Goal: Entertainment & Leisure: Browse casually

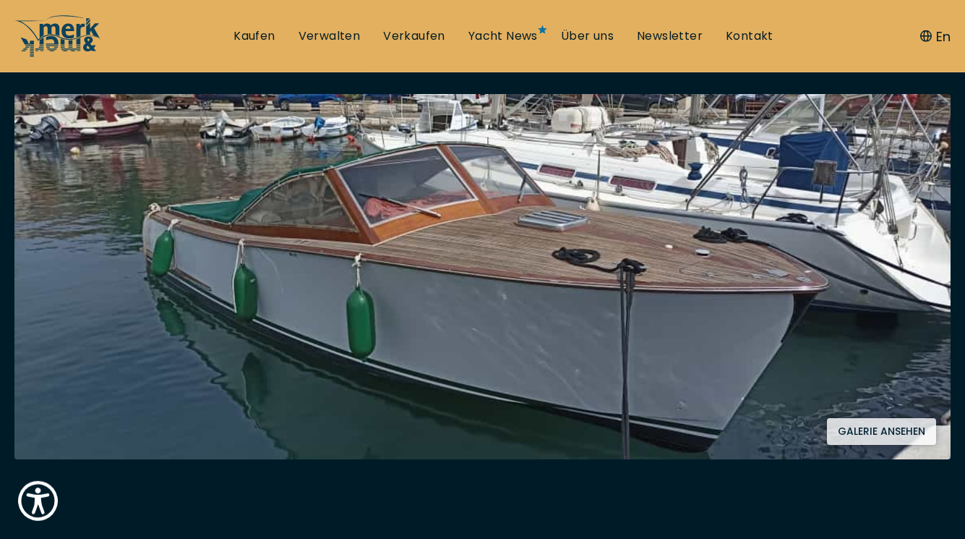
scroll to position [252, 0]
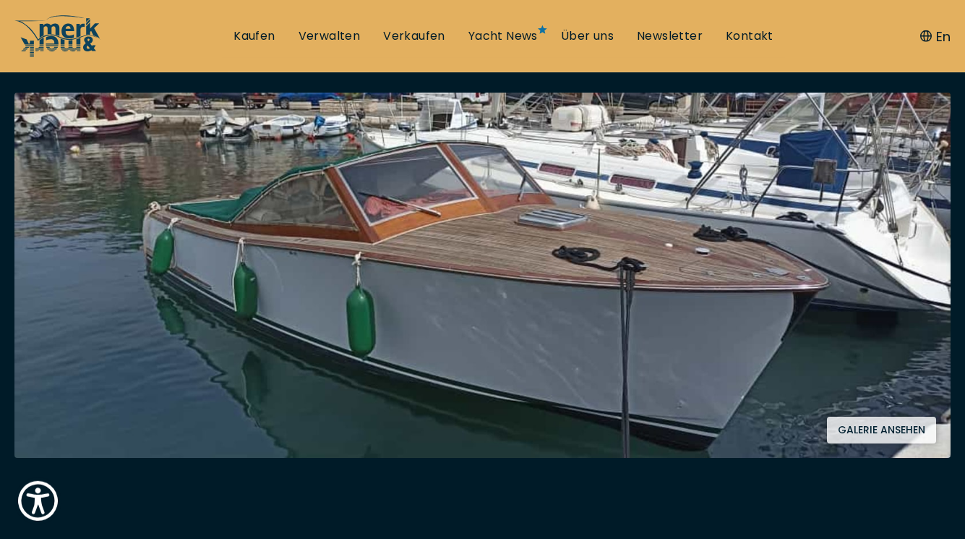
click at [846, 430] on button "Galerie ansehen" at bounding box center [881, 430] width 109 height 27
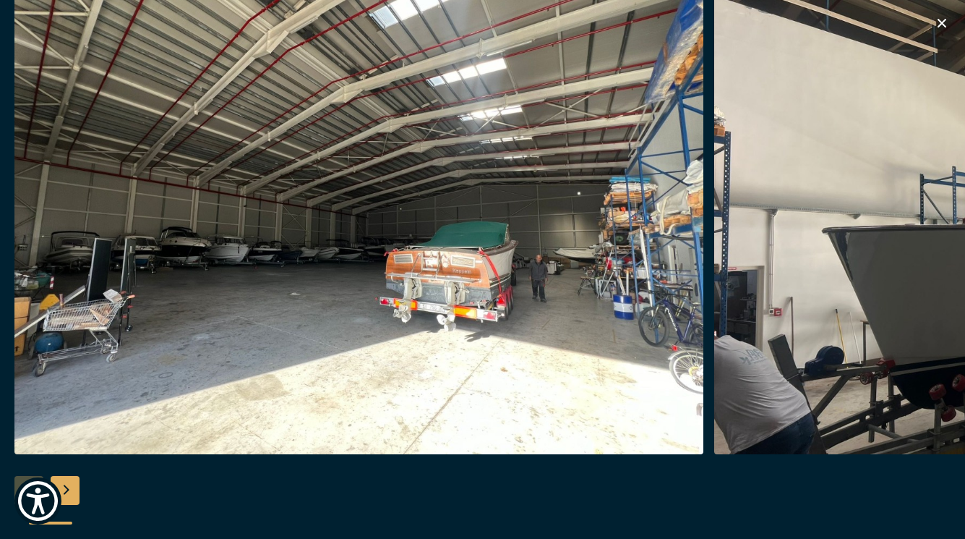
click at [69, 485] on div "Next slide" at bounding box center [65, 490] width 29 height 29
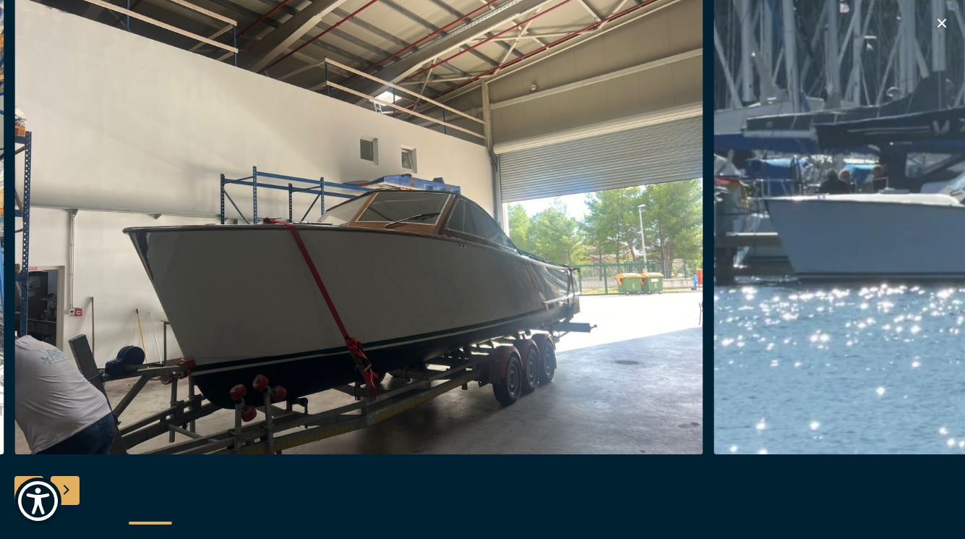
click at [69, 485] on div "Next slide" at bounding box center [65, 490] width 29 height 29
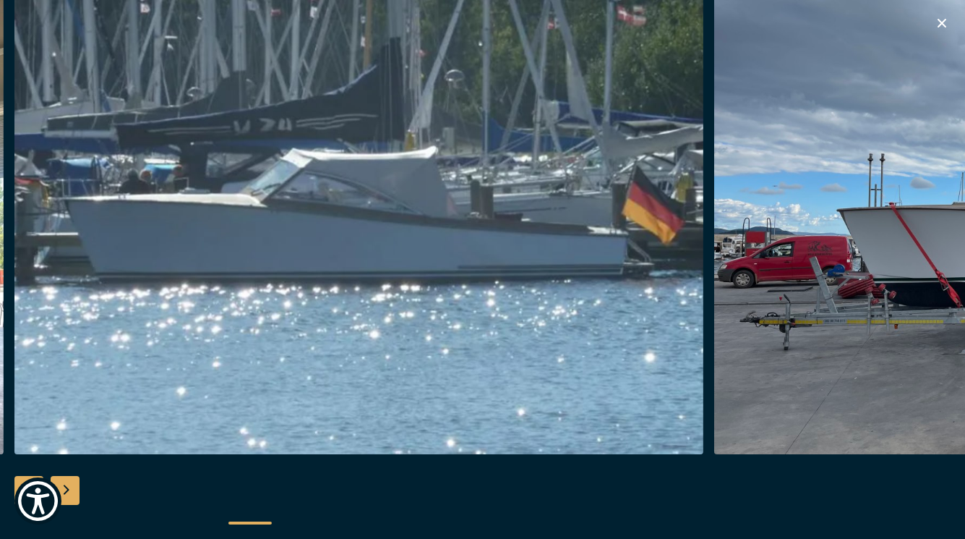
click at [69, 485] on div "Next slide" at bounding box center [65, 490] width 29 height 29
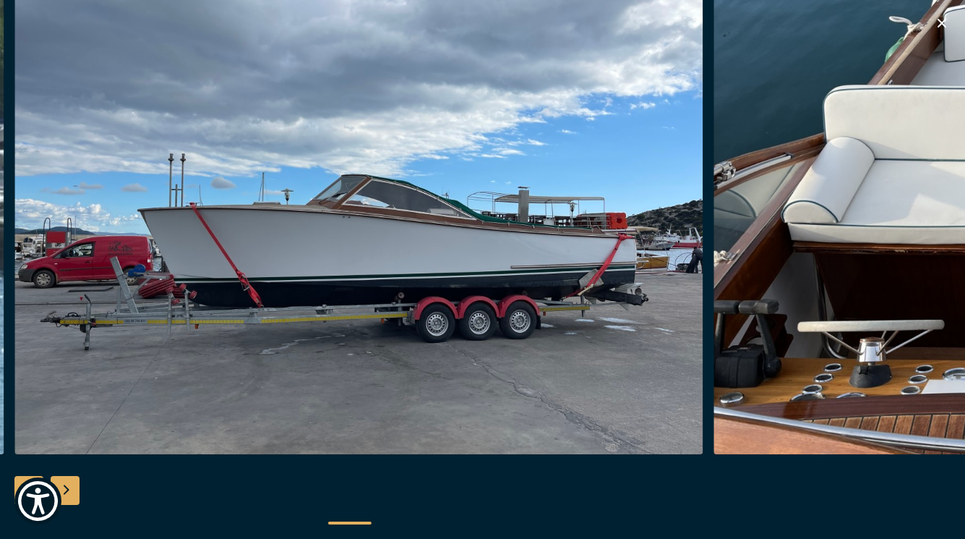
click at [69, 485] on div "Next slide" at bounding box center [65, 490] width 29 height 29
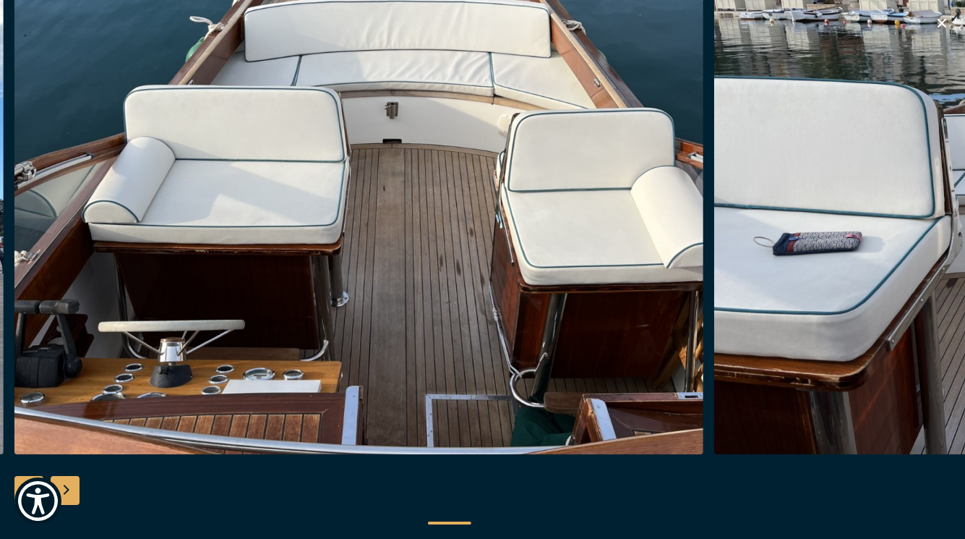
click at [69, 485] on div "Next slide" at bounding box center [65, 490] width 29 height 29
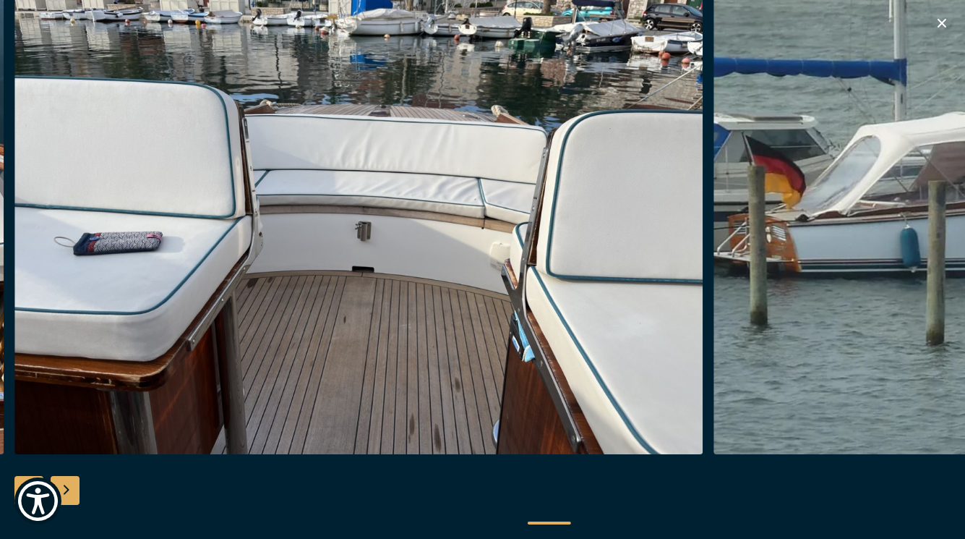
click at [69, 485] on div "Next slide" at bounding box center [65, 490] width 29 height 29
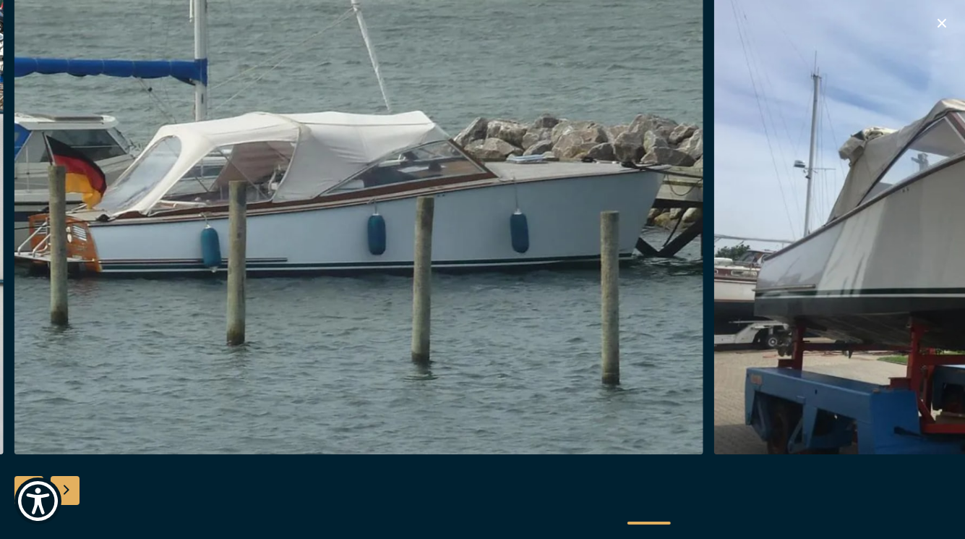
click at [69, 485] on div "Next slide" at bounding box center [65, 490] width 29 height 29
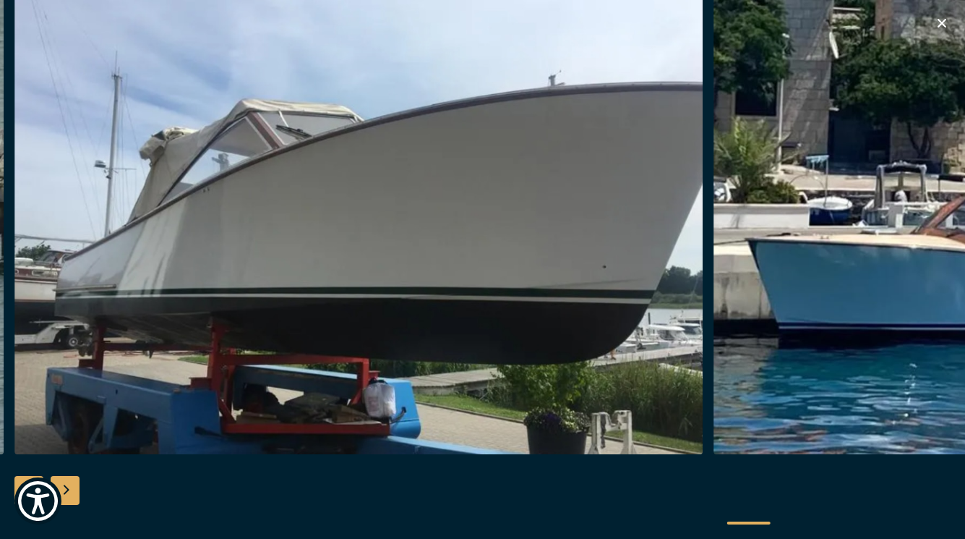
click at [69, 485] on div "Next slide" at bounding box center [65, 490] width 29 height 29
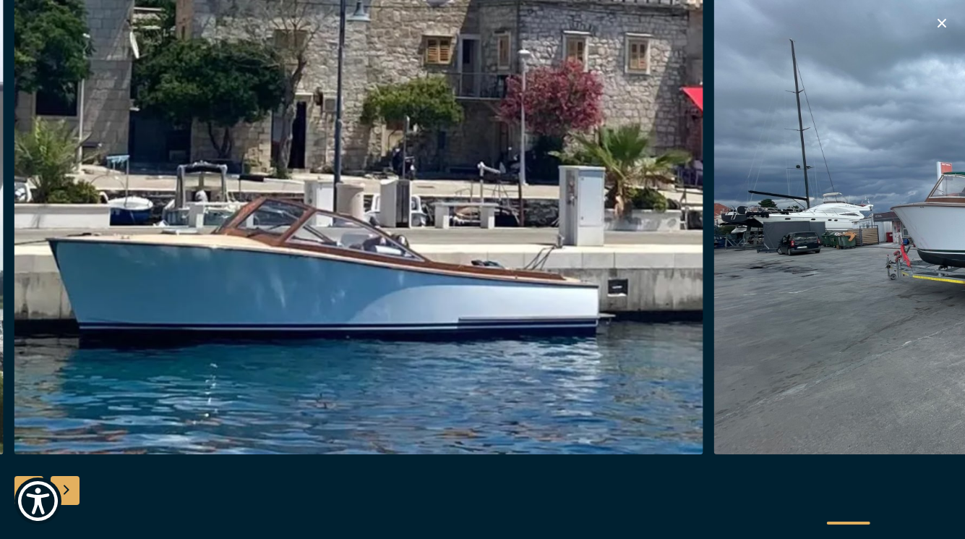
click at [69, 485] on div "Next slide" at bounding box center [65, 490] width 29 height 29
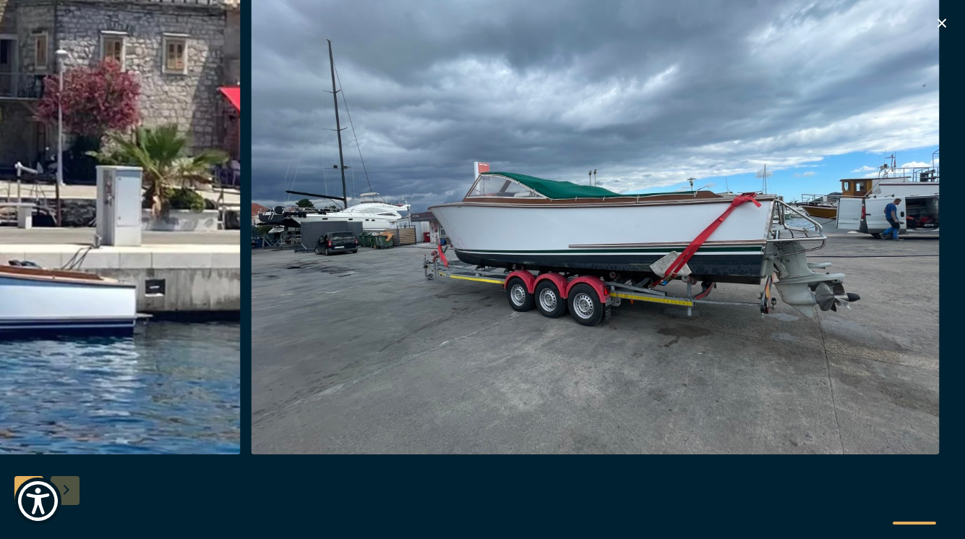
click at [69, 485] on div at bounding box center [482, 269] width 965 height 557
